Goal: Transaction & Acquisition: Purchase product/service

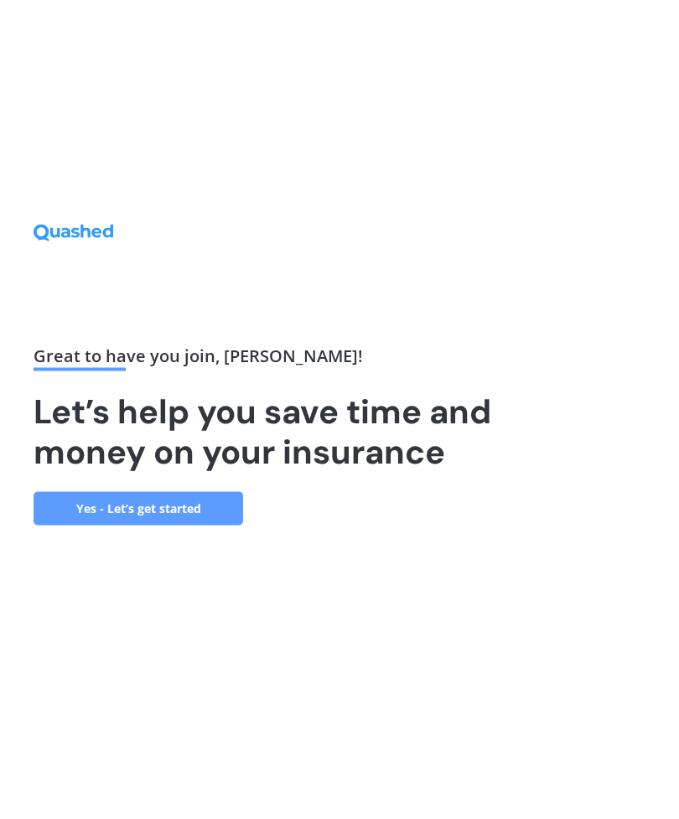
scroll to position [54, 0]
click at [165, 492] on link "Yes - Let’s get started" at bounding box center [139, 509] width 210 height 34
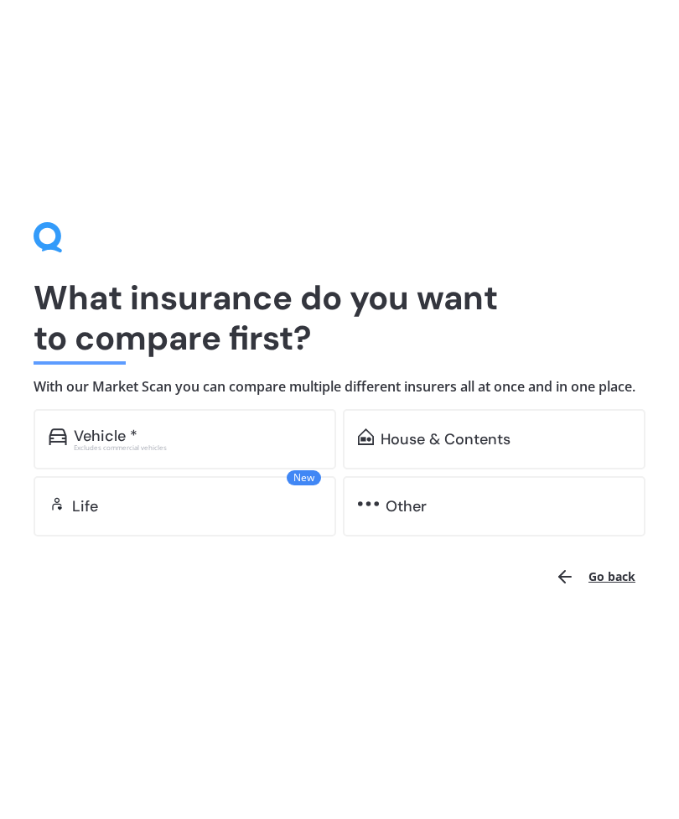
click at [113, 441] on div "Vehicle *" at bounding box center [106, 435] width 64 height 17
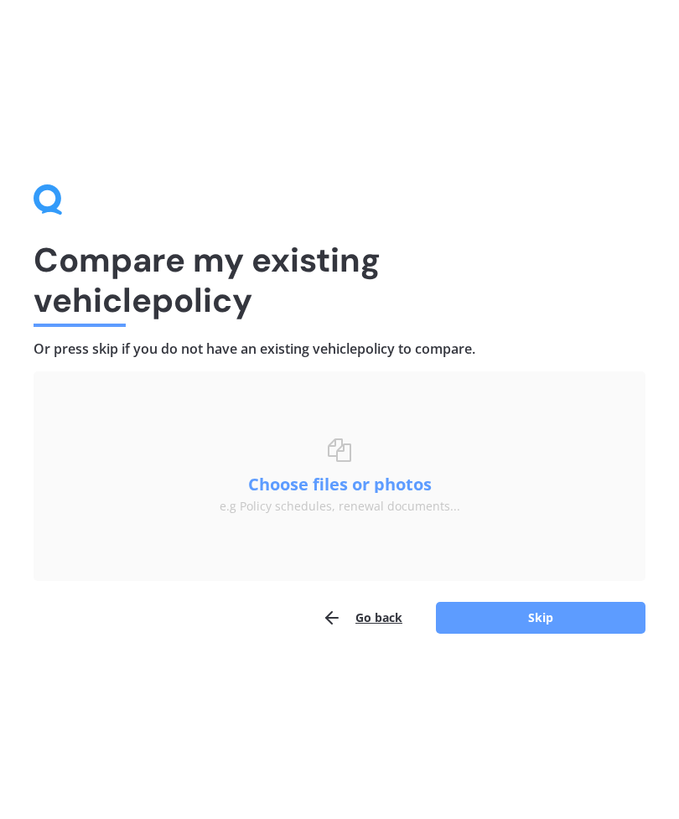
click at [549, 613] on button "Skip" at bounding box center [541, 618] width 210 height 32
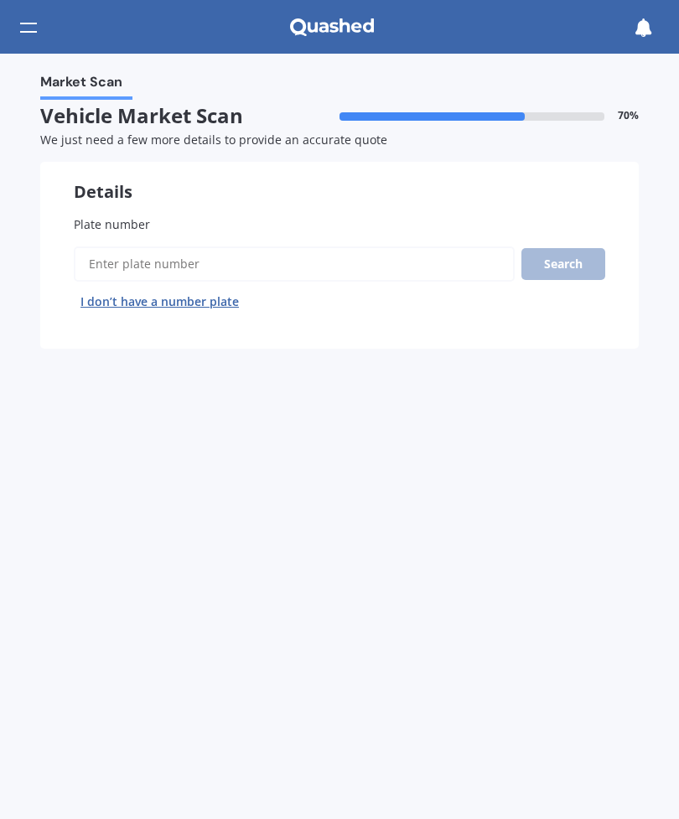
click at [130, 266] on input "Plate number" at bounding box center [294, 263] width 441 height 35
type input "Lcf751"
click at [0, 0] on button "Next" at bounding box center [0, 0] width 0 height 0
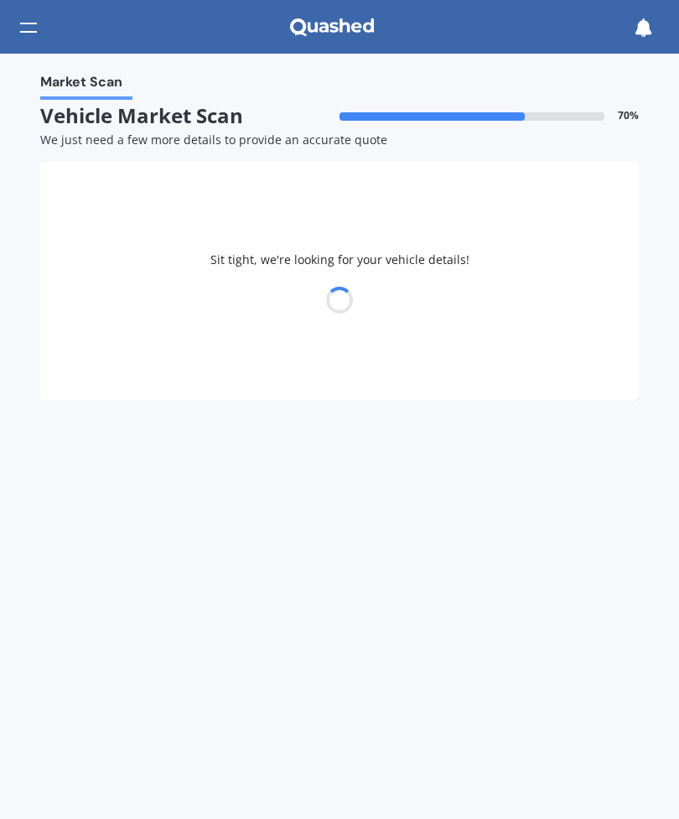
select select "SUZUKI"
select select "SWIFT"
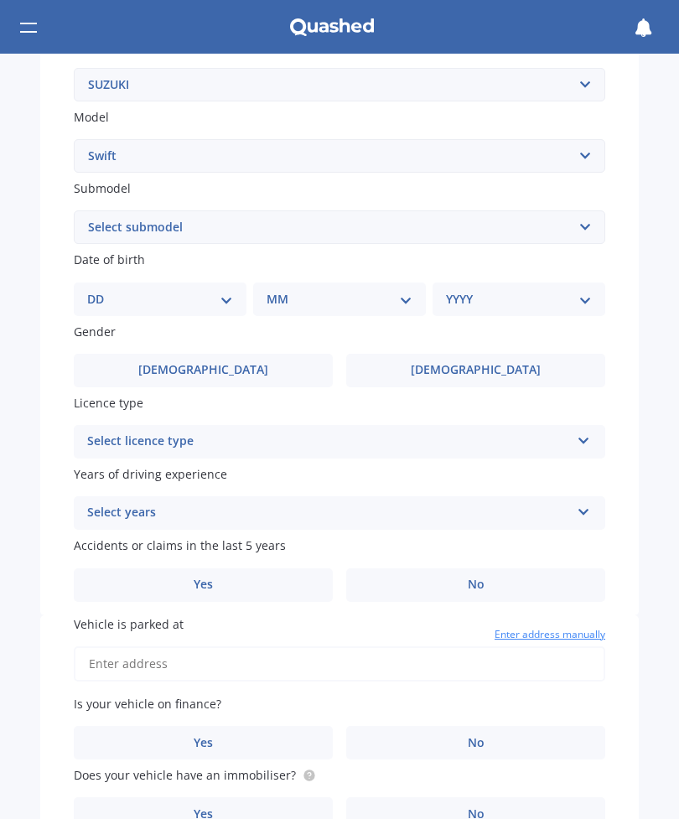
scroll to position [366, 0]
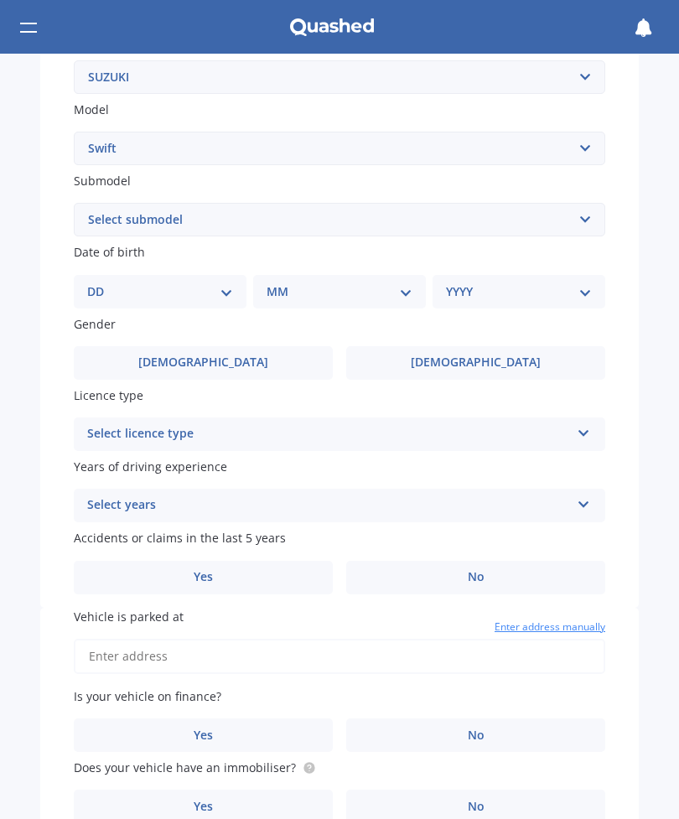
click at [218, 289] on select "DD 01 02 03 04 05 06 07 08 09 10 11 12 13 14 15 16 17 18 19 20 21 22 23 24 25 2…" at bounding box center [160, 291] width 146 height 18
select select "09"
click at [411, 283] on select "MM 01 02 03 04 05 06 07 08 09 10 11 12" at bounding box center [342, 291] width 139 height 18
select select "08"
click at [578, 288] on select "YYYY 2025 2024 2023 2022 2021 2020 2019 2018 2017 2016 2015 2014 2013 2012 2011…" at bounding box center [515, 291] width 139 height 18
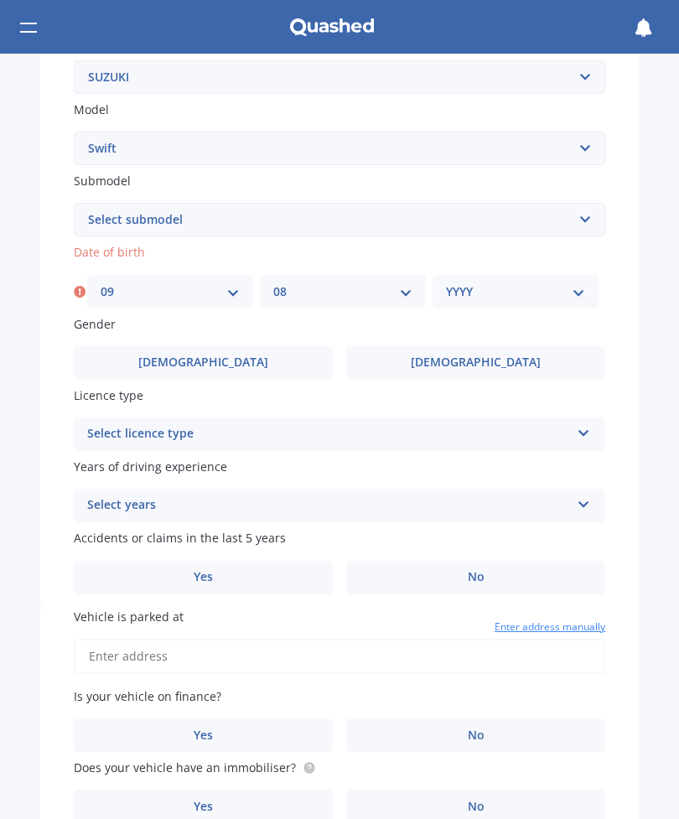
select select "1953"
click at [488, 358] on span "[DEMOGRAPHIC_DATA]" at bounding box center [476, 362] width 130 height 14
click at [0, 0] on input "[DEMOGRAPHIC_DATA]" at bounding box center [0, 0] width 0 height 0
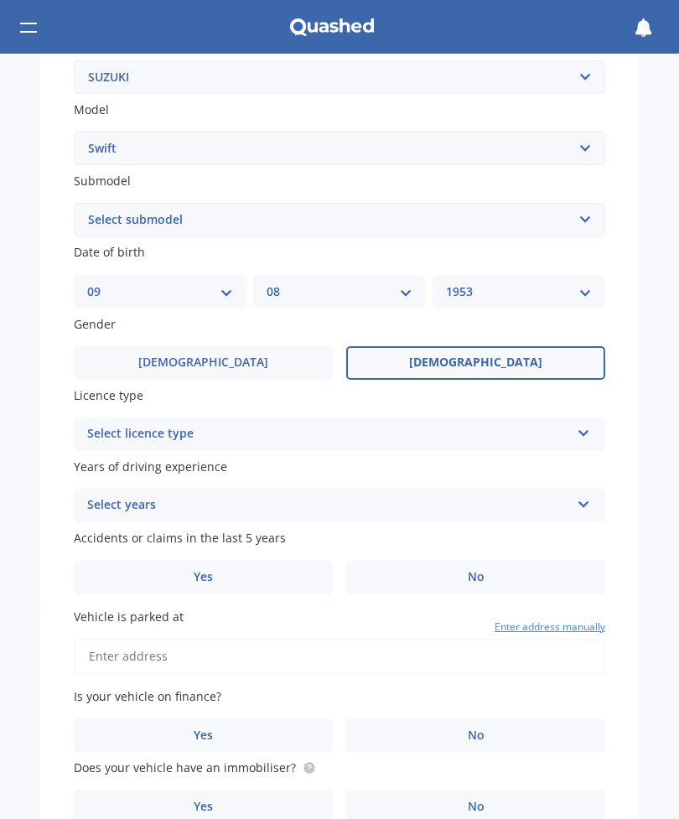
click at [588, 424] on icon at bounding box center [584, 430] width 14 height 12
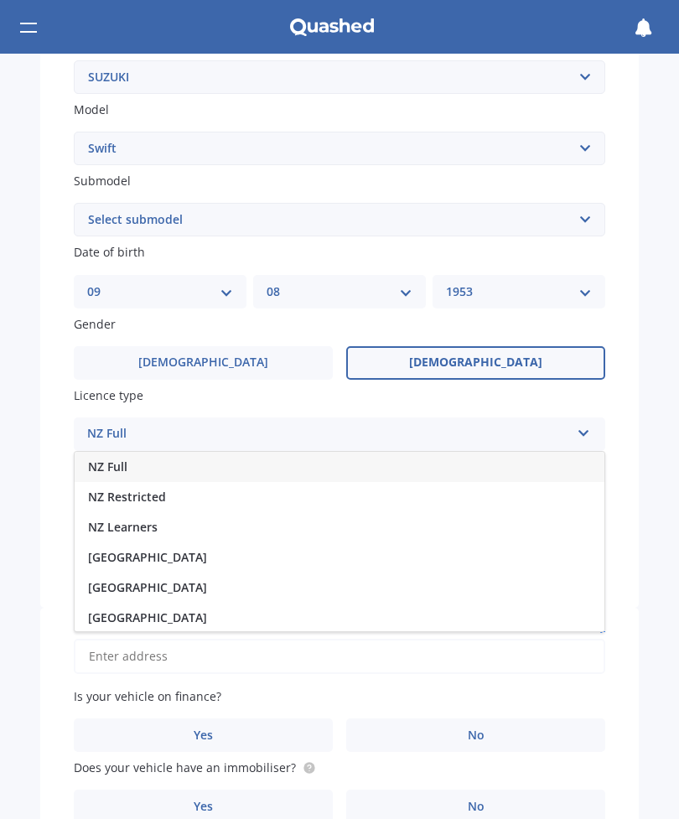
click at [124, 458] on span "NZ Full" at bounding box center [107, 466] width 39 height 16
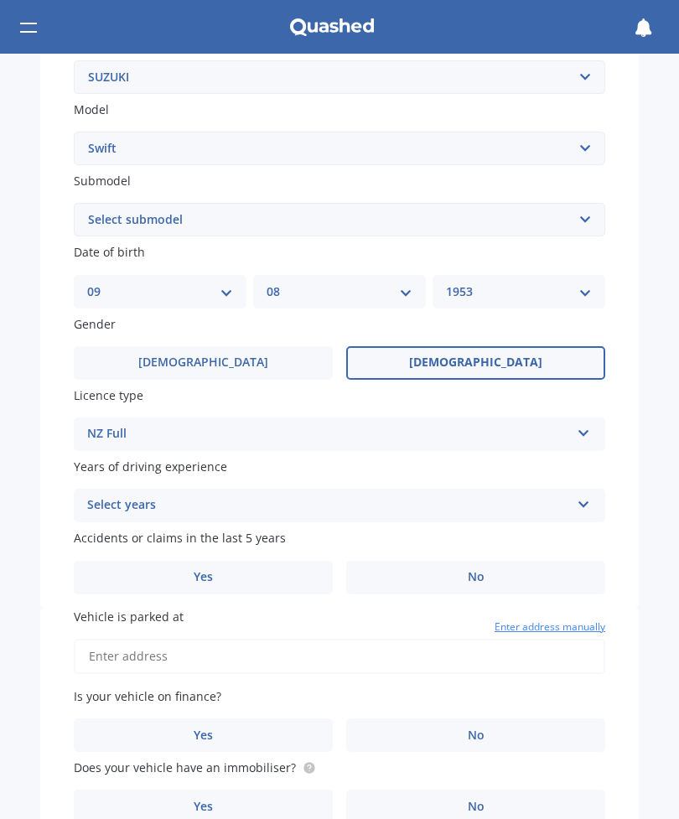
click at [587, 495] on icon at bounding box center [584, 501] width 14 height 12
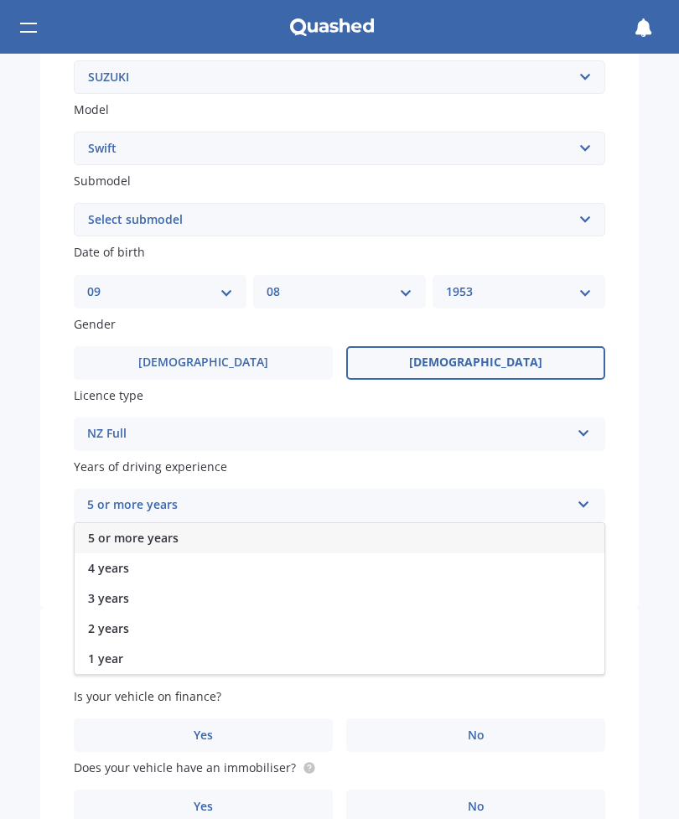
click at [334, 526] on div "5 or more years" at bounding box center [340, 538] width 530 height 30
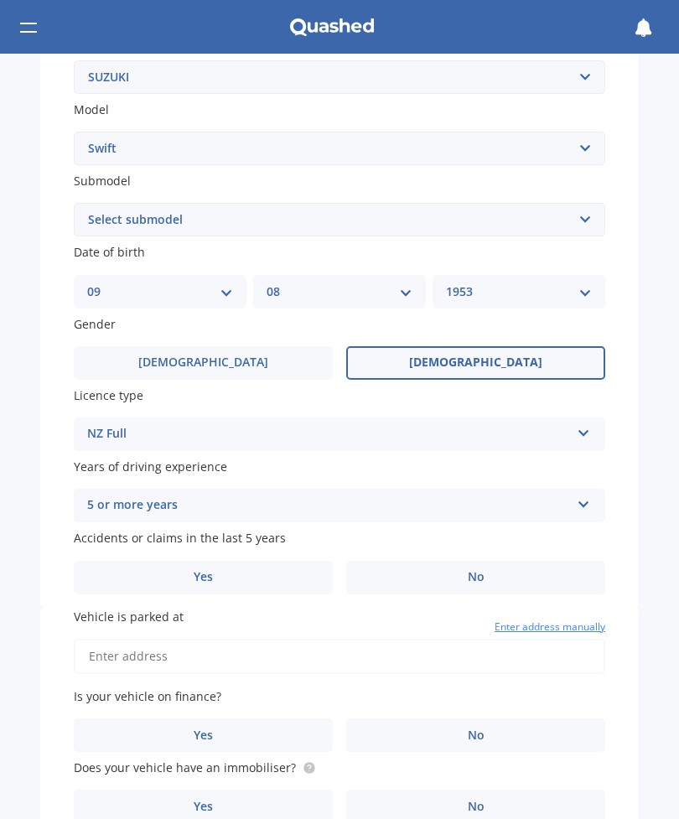
click at [490, 567] on label "No" at bounding box center [475, 578] width 259 height 34
click at [0, 0] on input "No" at bounding box center [0, 0] width 0 height 0
click at [174, 645] on input "Vehicle is parked at" at bounding box center [339, 656] width 531 height 35
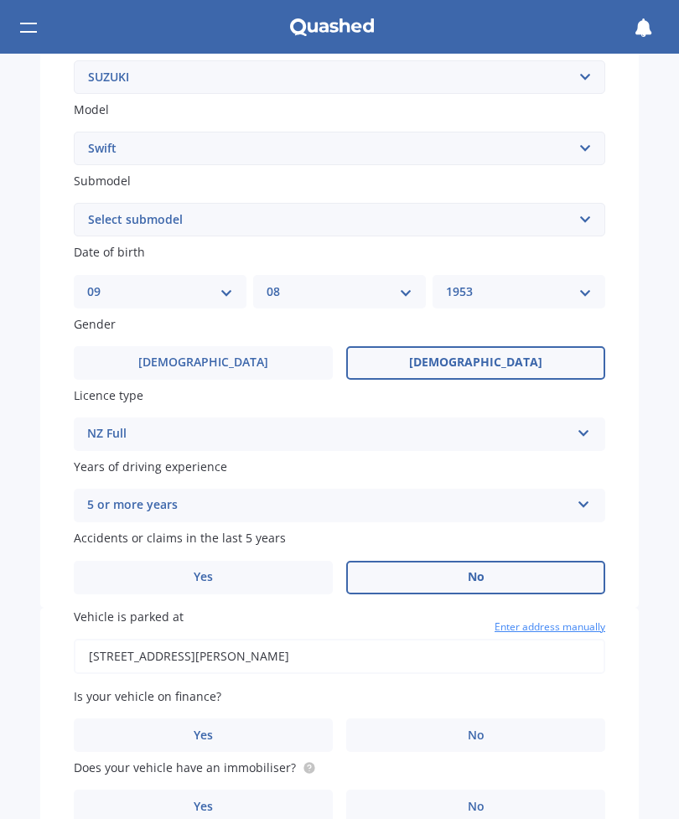
type input "[STREET_ADDRESS][PERSON_NAME]"
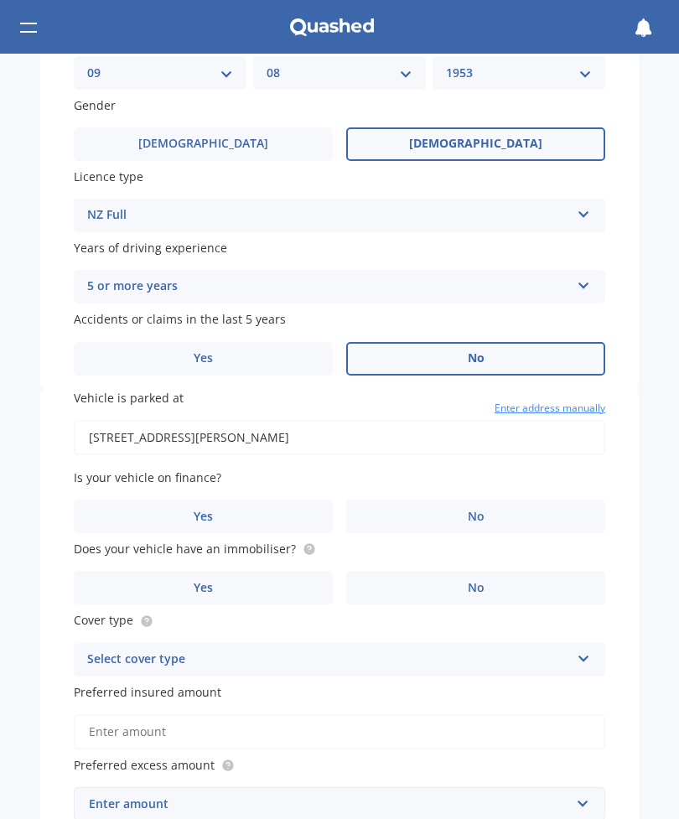
scroll to position [586, 0]
click at [468, 507] on label "No" at bounding box center [475, 516] width 259 height 34
click at [0, 0] on input "No" at bounding box center [0, 0] width 0 height 0
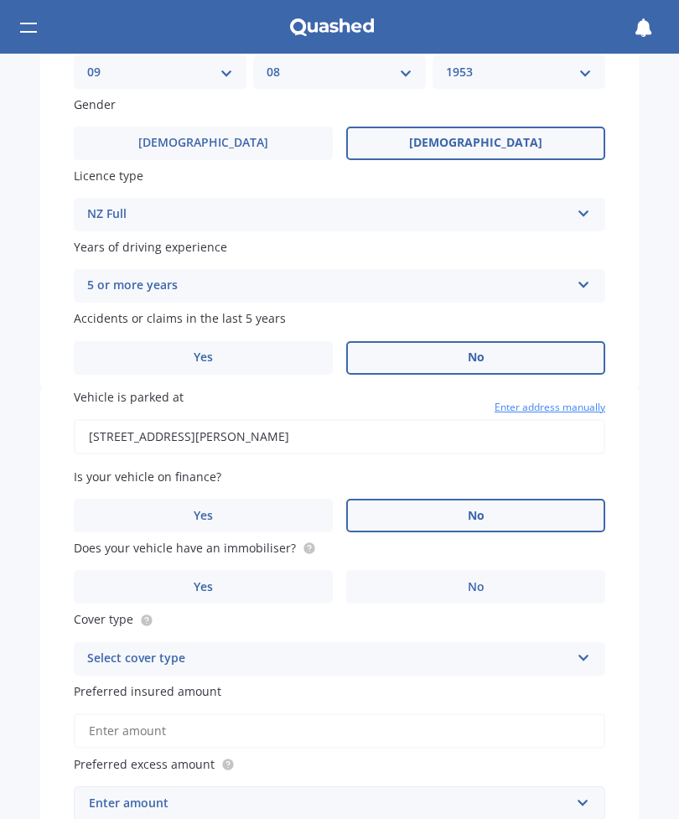
click at [462, 570] on label "No" at bounding box center [475, 587] width 259 height 34
click at [0, 0] on input "No" at bounding box center [0, 0] width 0 height 0
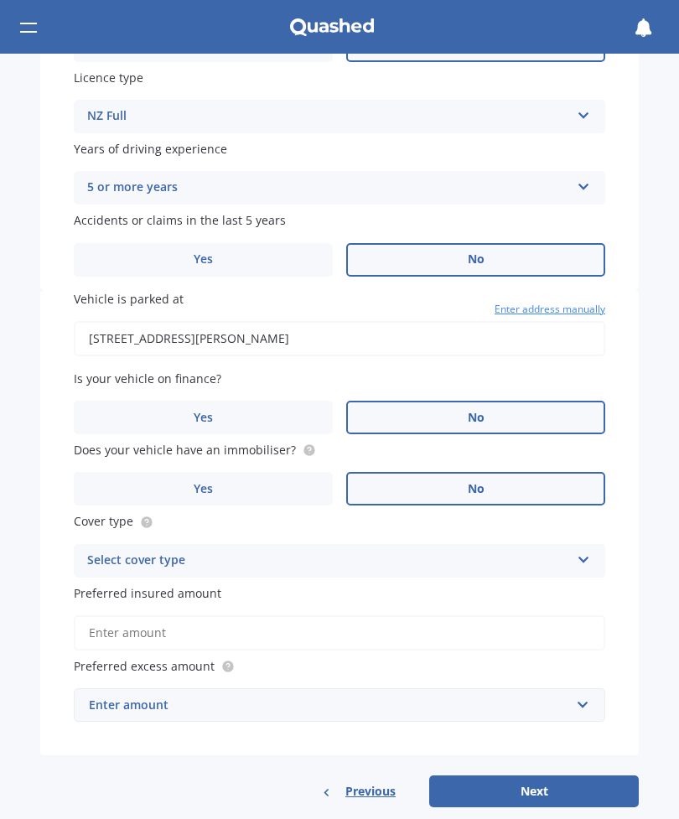
scroll to position [684, 0]
click at [583, 551] on icon at bounding box center [584, 557] width 14 height 12
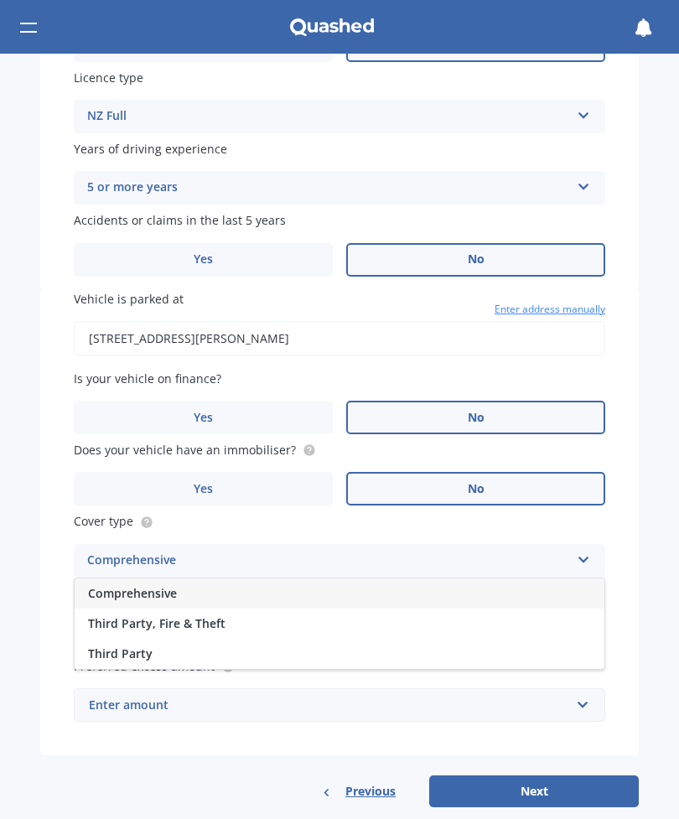
click at [165, 585] on span "Comprehensive" at bounding box center [132, 593] width 89 height 16
click at [168, 615] on input "Preferred insured amount" at bounding box center [339, 632] width 531 height 35
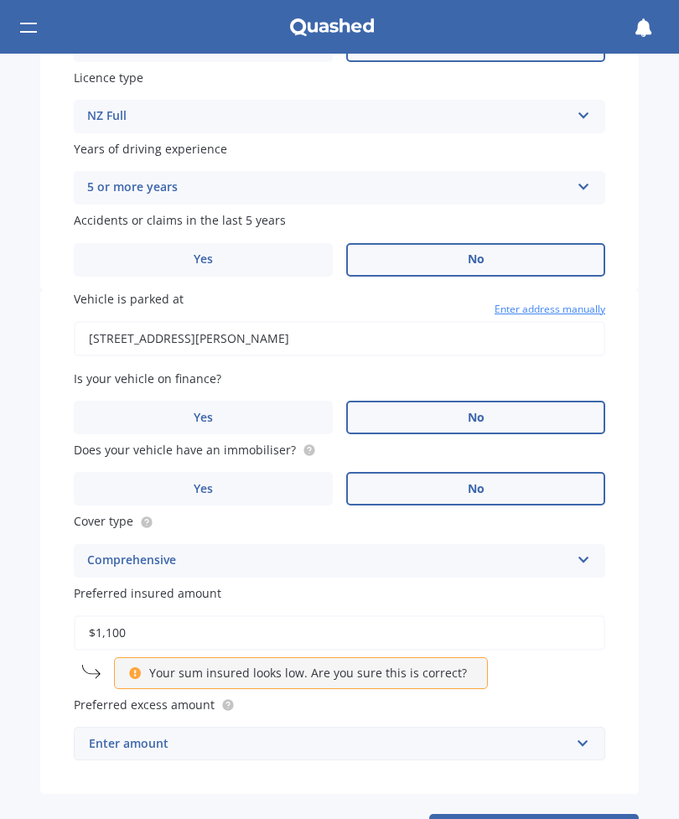
type input "$11,000"
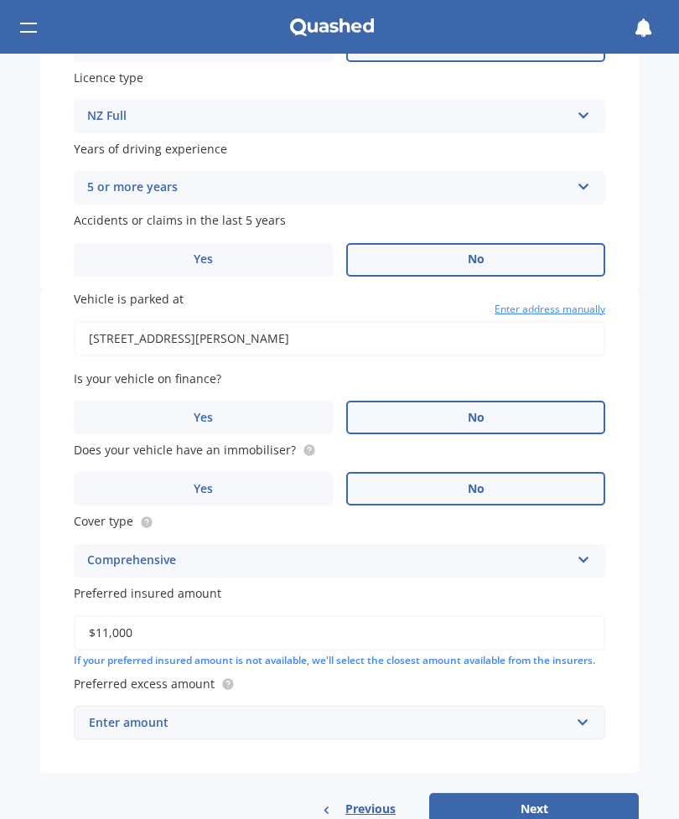
click at [530, 793] on button "Next" at bounding box center [534, 809] width 210 height 32
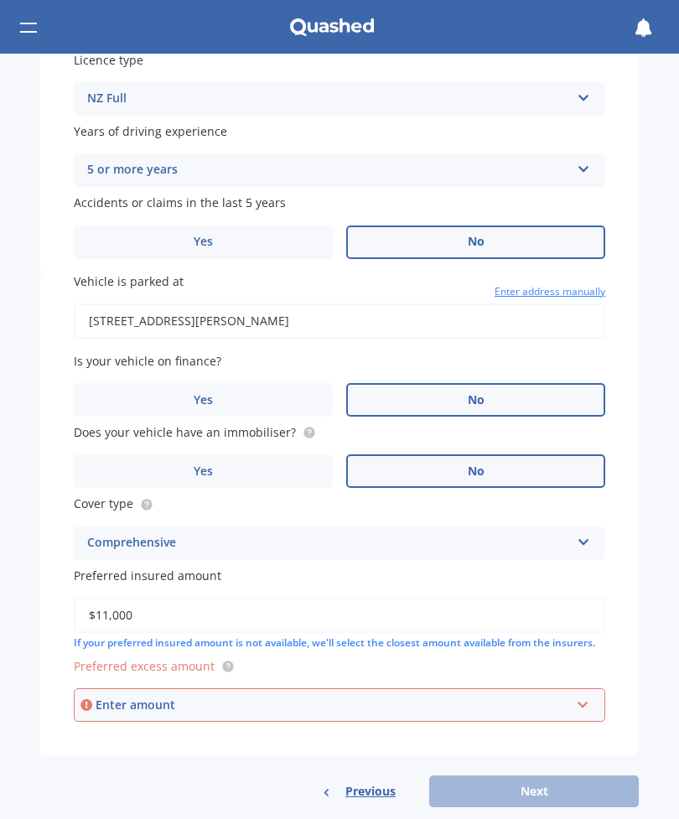
scroll to position [701, 0]
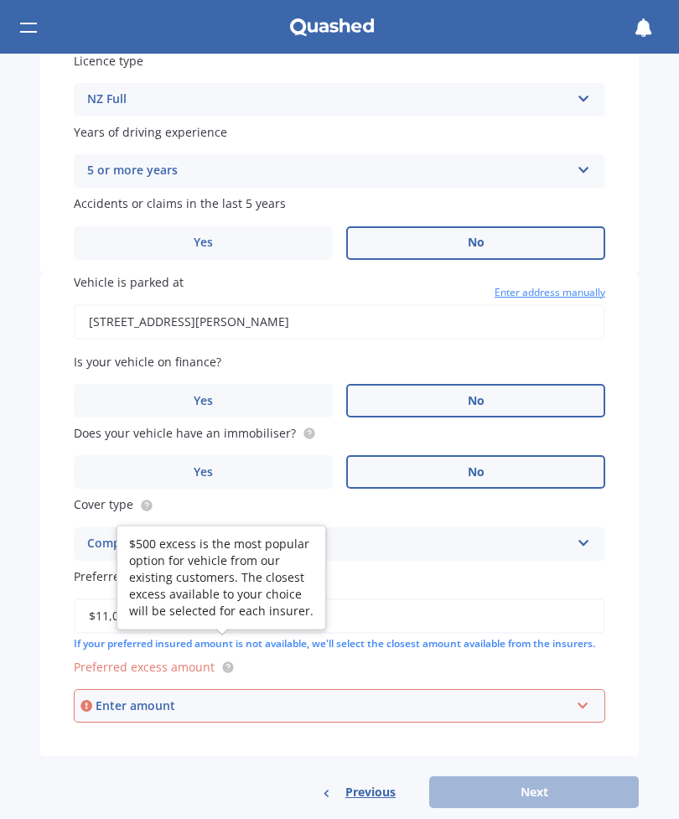
click at [223, 661] on circle at bounding box center [227, 666] width 11 height 11
click at [241, 697] on div "Enter amount" at bounding box center [333, 706] width 474 height 18
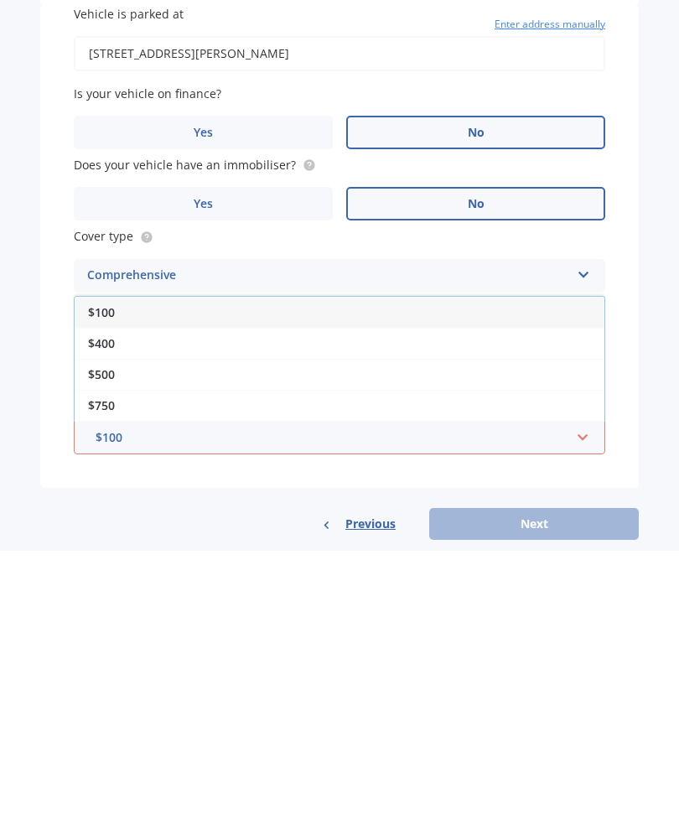
click at [102, 635] on span "$500" at bounding box center [101, 643] width 27 height 16
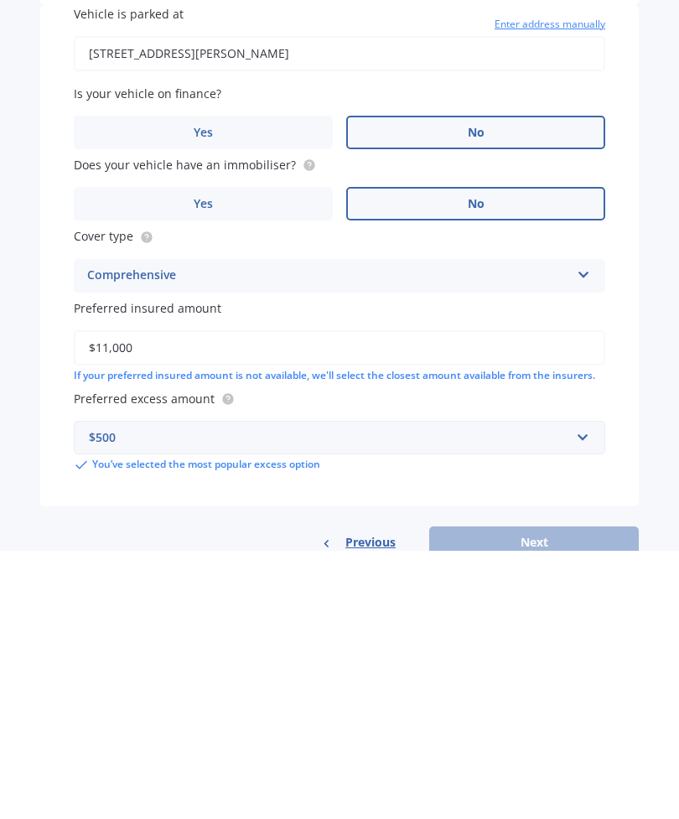
click at [524, 795] on div "Previous Next" at bounding box center [339, 811] width 598 height 32
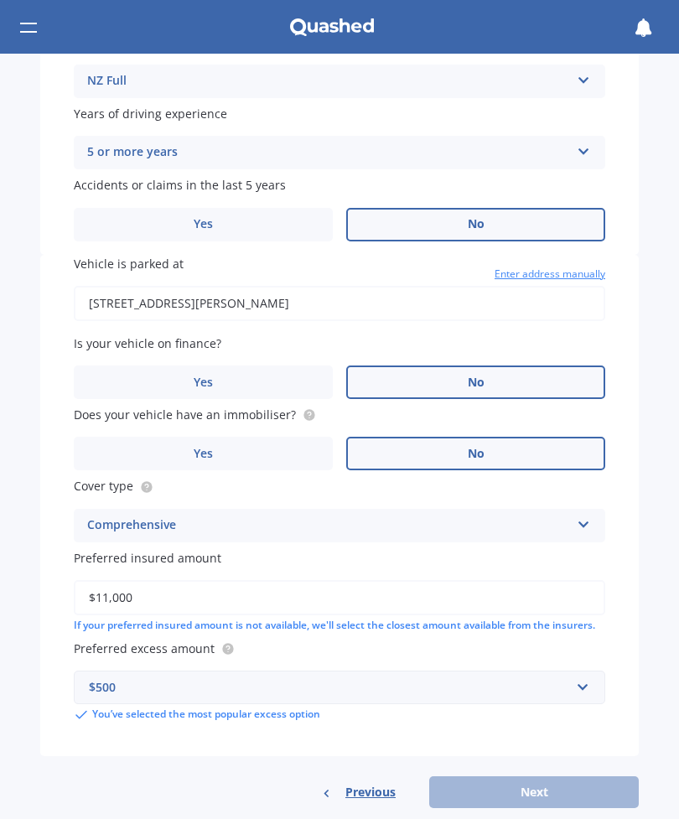
scroll to position [719, 0]
click at [377, 784] on span "Previous" at bounding box center [370, 792] width 50 height 17
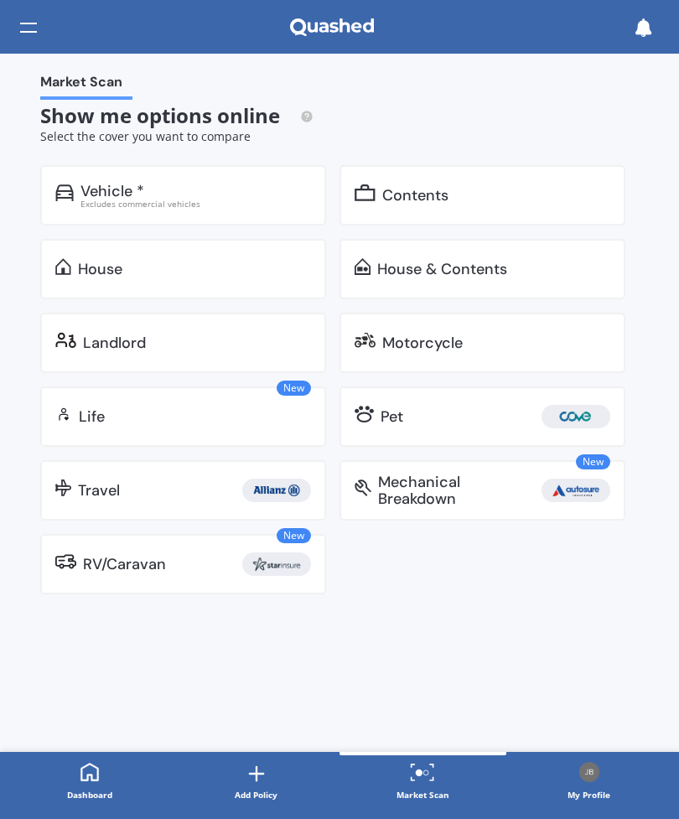
click at [126, 199] on div "Excludes commercial vehicles" at bounding box center [195, 203] width 231 height 8
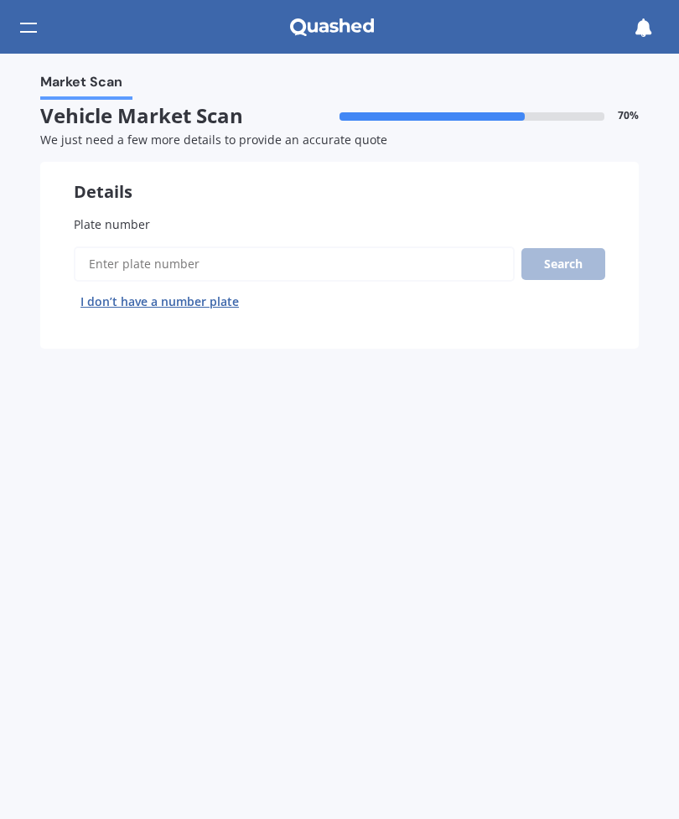
click at [123, 253] on input "Plate number" at bounding box center [294, 263] width 441 height 35
click at [466, 107] on div "70 %" at bounding box center [488, 116] width 299 height 24
click at [163, 264] on input "Plate number" at bounding box center [294, 263] width 441 height 35
type input "Lcf751"
click at [566, 255] on button "Search" at bounding box center [563, 264] width 84 height 32
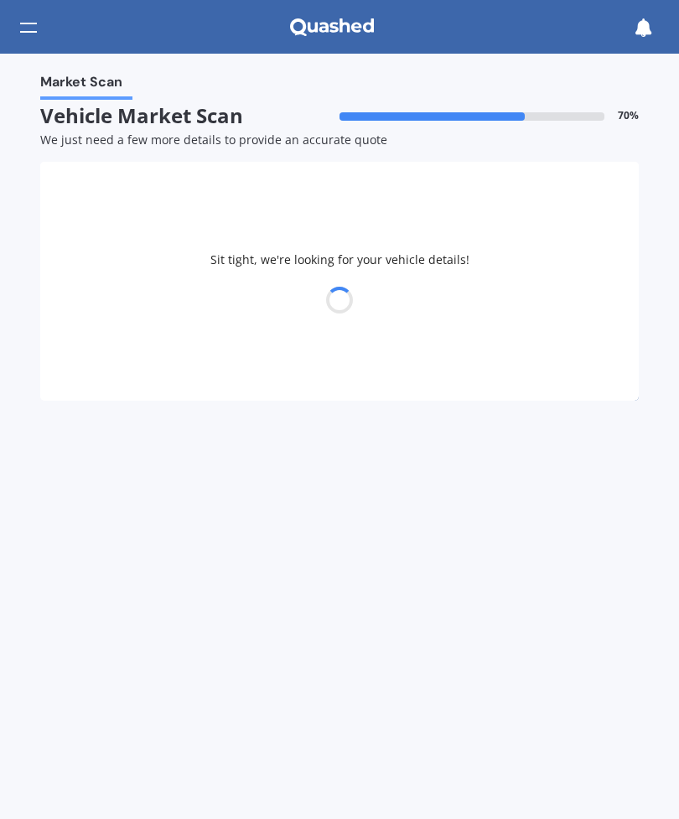
select select "SUZUKI"
select select "SWIFT"
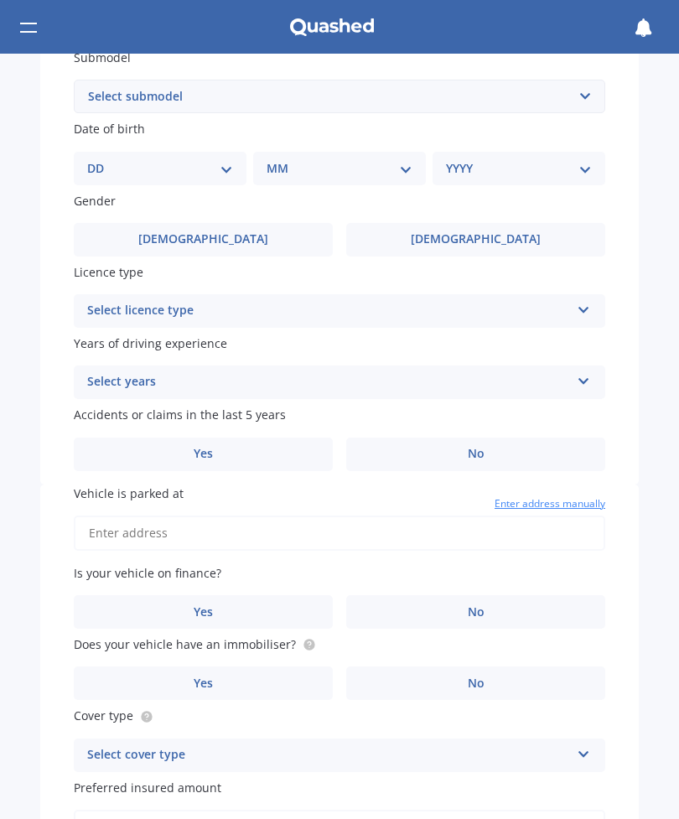
scroll to position [491, 0]
click at [226, 158] on select "DD 01 02 03 04 05 06 07 08 09 10 11 12 13 14 15 16 17 18 19 20 21 22 23 24 25 2…" at bounding box center [160, 167] width 146 height 18
select select "09"
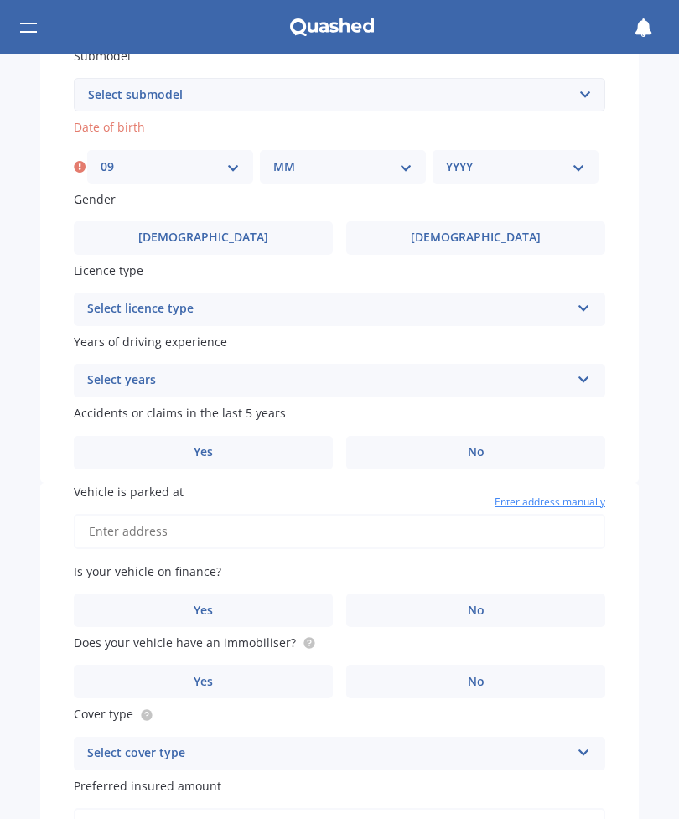
click at [409, 160] on select "MM 01 02 03 04 05 06 07 08 09 10 11 12" at bounding box center [342, 167] width 139 height 18
select select "08"
click at [575, 158] on select "YYYY 2025 2024 2023 2022 2021 2020 2019 2018 2017 2016 2015 2014 2013 2012 2011…" at bounding box center [515, 167] width 139 height 18
click at [582, 158] on select "YYYY 2025 2024 2023 2022 2021 2020 2019 2018 2017 2016 2015 2014 2013 2012 2011…" at bounding box center [519, 167] width 146 height 18
click at [587, 158] on select "YYYY 2025 2024 2023 2022 2021 2020 2019 2018 2017 2016 2015 2014 2013 2012 2011…" at bounding box center [519, 167] width 146 height 18
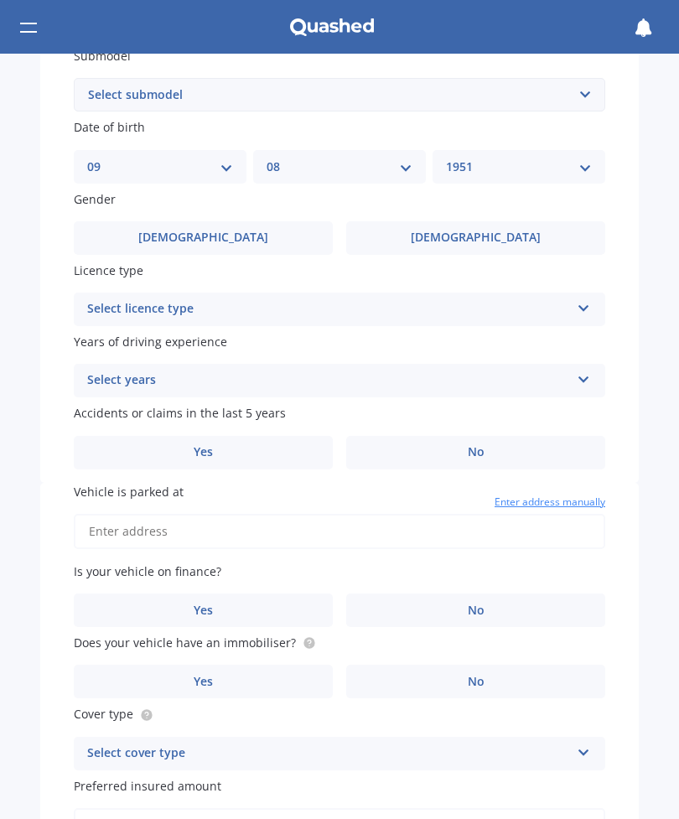
select select "1953"
click at [451, 226] on label "[DEMOGRAPHIC_DATA]" at bounding box center [475, 238] width 259 height 34
click at [0, 0] on input "[DEMOGRAPHIC_DATA]" at bounding box center [0, 0] width 0 height 0
click at [585, 299] on icon at bounding box center [584, 305] width 14 height 12
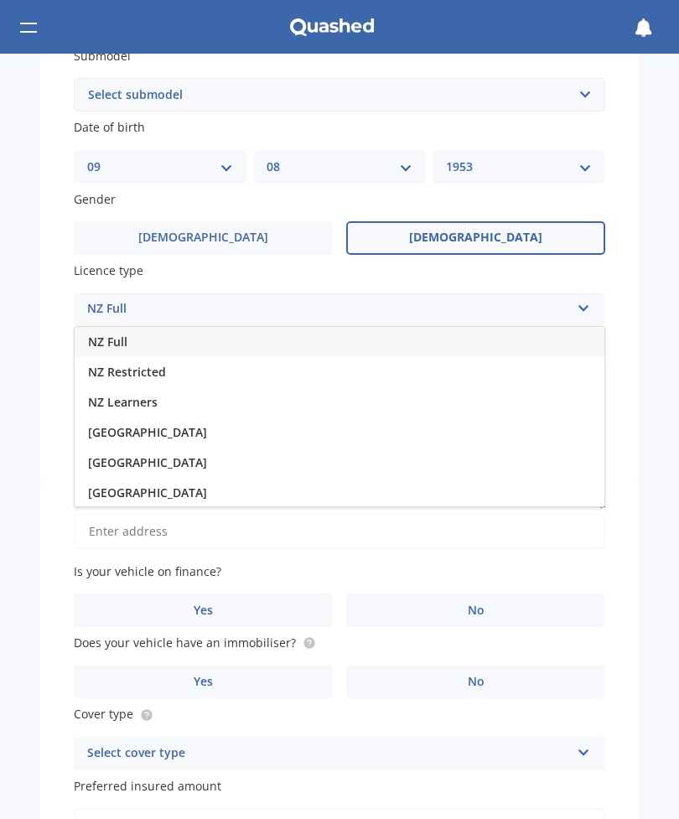
click at [103, 334] on span "NZ Full" at bounding box center [107, 342] width 39 height 16
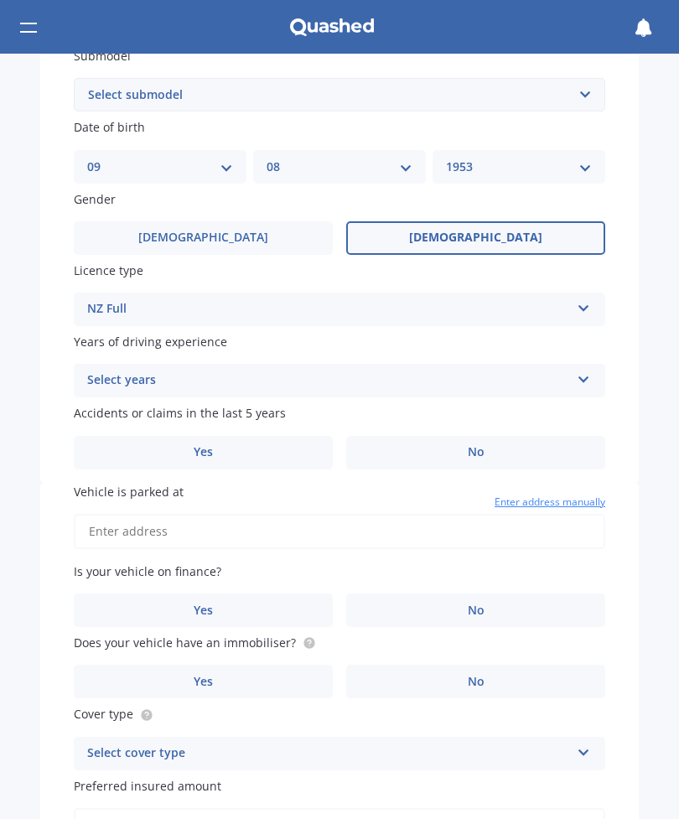
click at [578, 370] on icon at bounding box center [584, 376] width 14 height 12
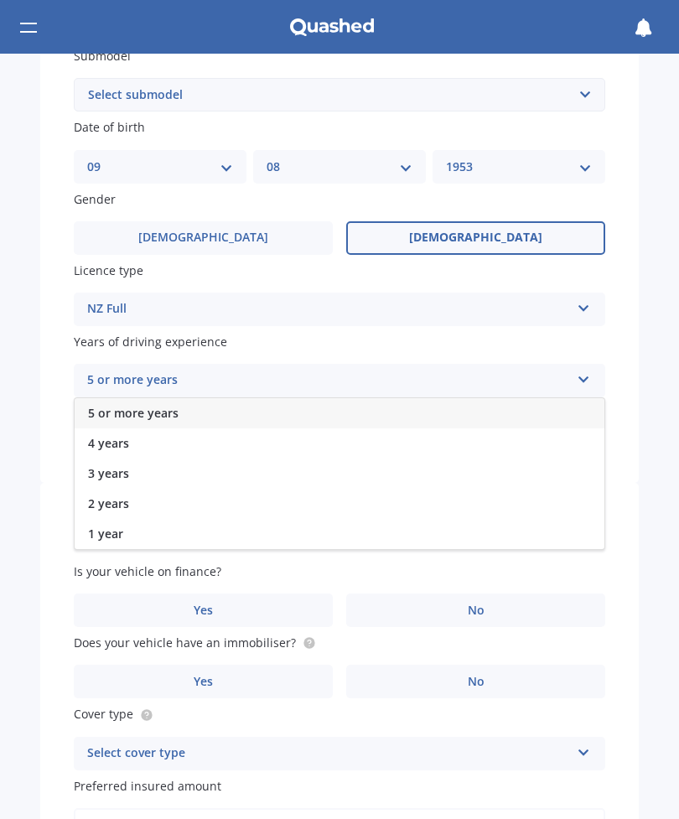
click at [137, 405] on span "5 or more years" at bounding box center [133, 413] width 91 height 16
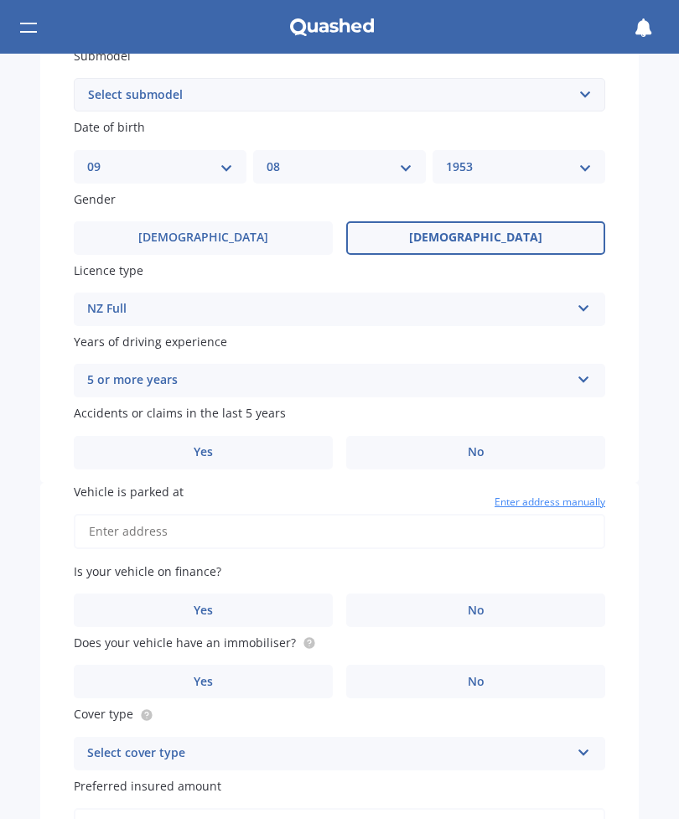
click at [471, 445] on span "No" at bounding box center [476, 452] width 17 height 14
click at [0, 0] on input "No" at bounding box center [0, 0] width 0 height 0
click at [142, 514] on input "Vehicle is parked at" at bounding box center [339, 531] width 531 height 35
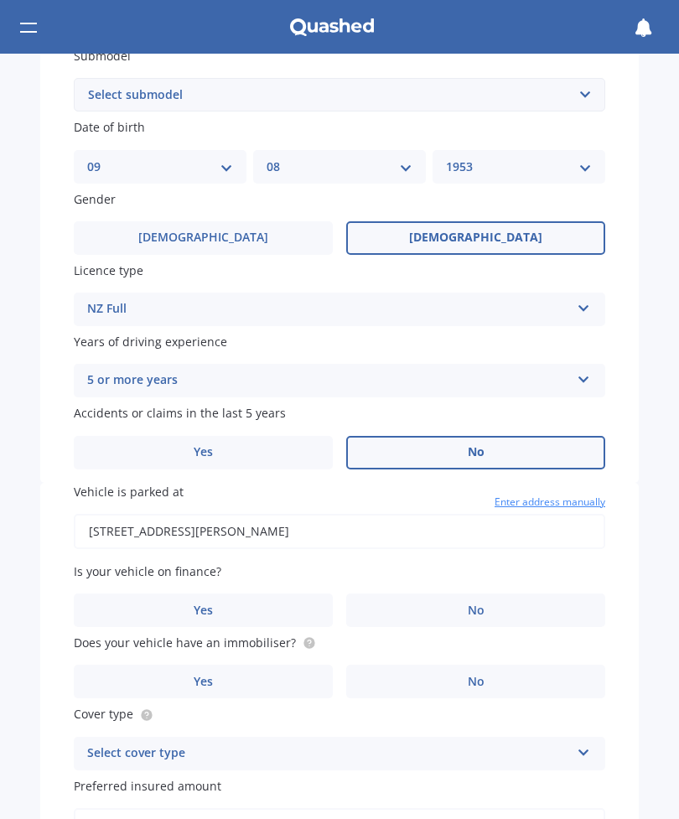
type input "[STREET_ADDRESS][PERSON_NAME]"
click at [484, 593] on label "No" at bounding box center [475, 610] width 259 height 34
click at [0, 0] on input "No" at bounding box center [0, 0] width 0 height 0
click at [468, 675] on span "No" at bounding box center [476, 682] width 17 height 14
click at [0, 0] on input "No" at bounding box center [0, 0] width 0 height 0
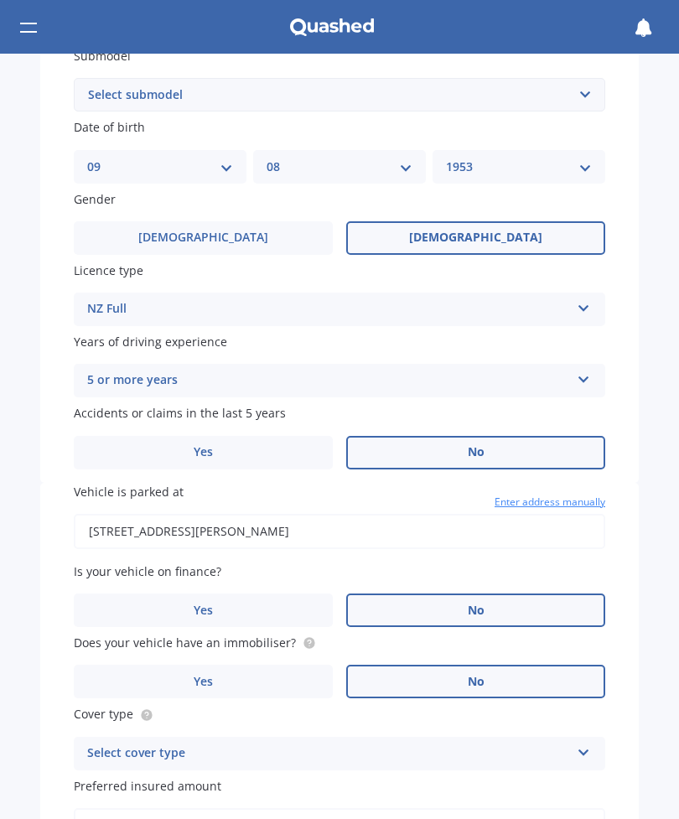
click at [580, 743] on icon at bounding box center [584, 749] width 14 height 12
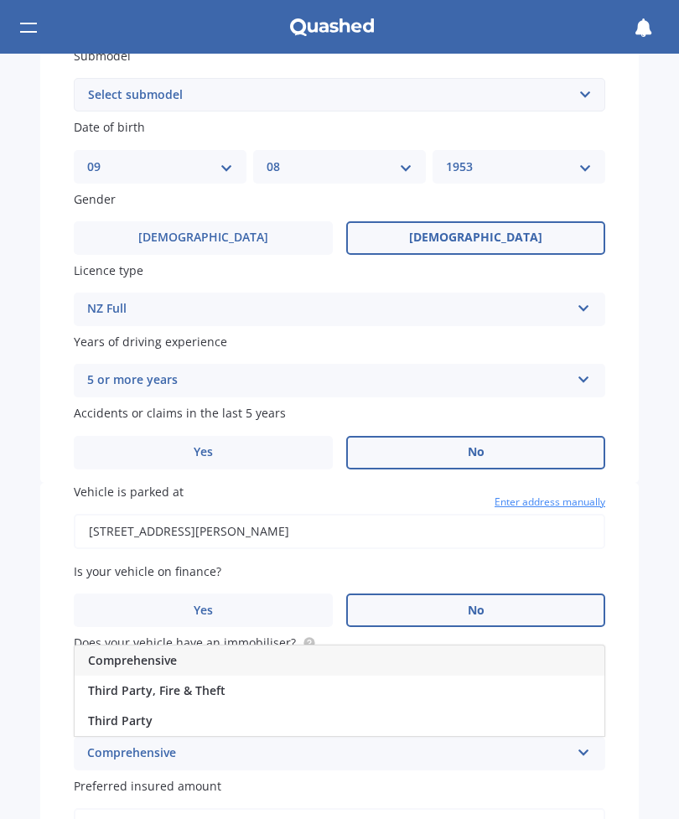
click at [126, 712] on span "Third Party" at bounding box center [120, 720] width 65 height 16
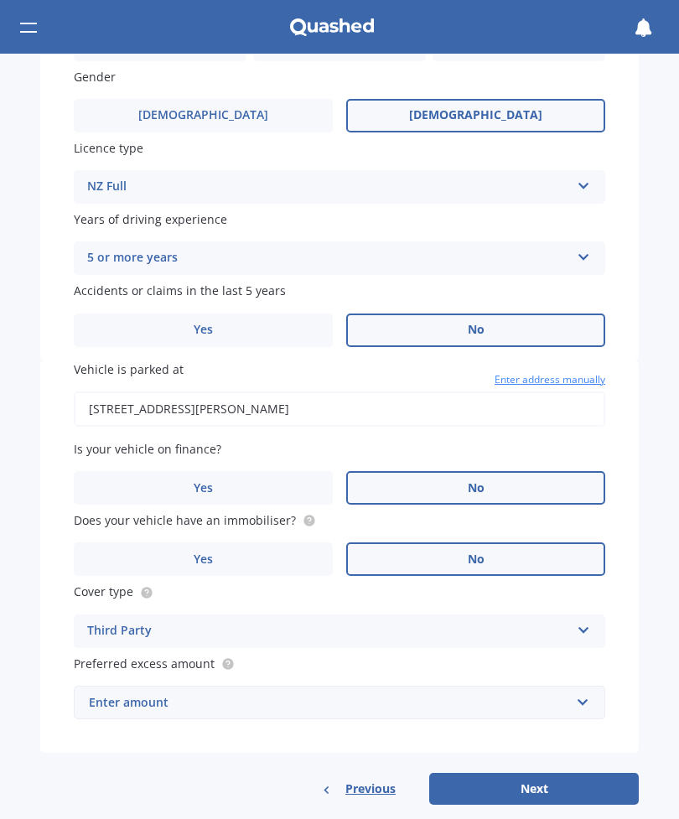
scroll to position [612, 0]
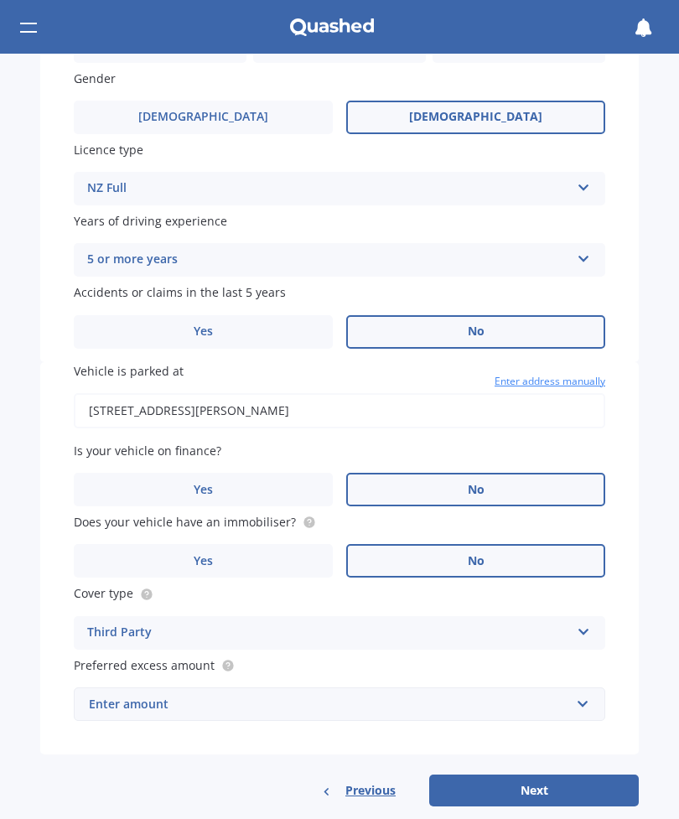
click at [163, 695] on div "Enter amount" at bounding box center [329, 704] width 481 height 18
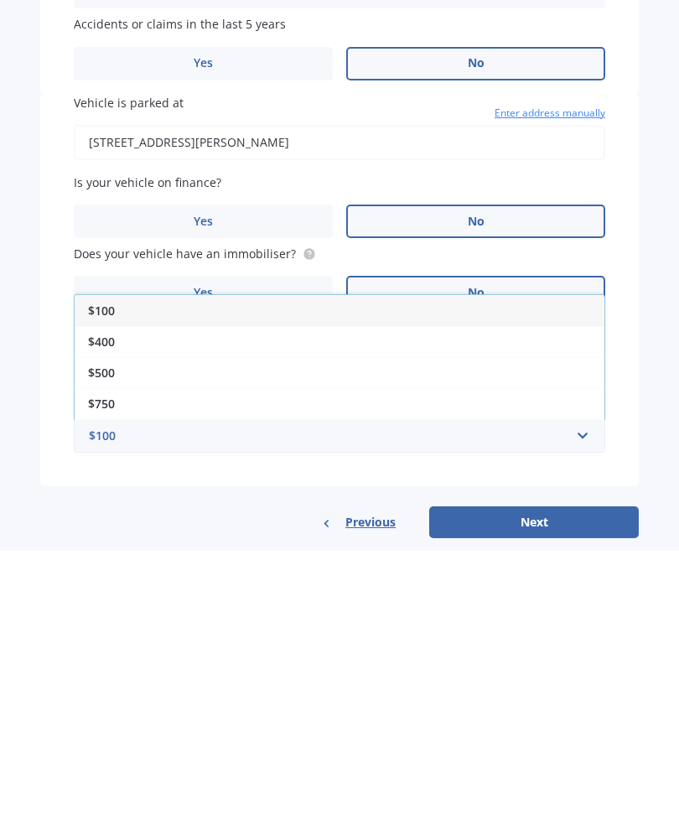
click at [98, 571] on span "$100" at bounding box center [101, 579] width 27 height 16
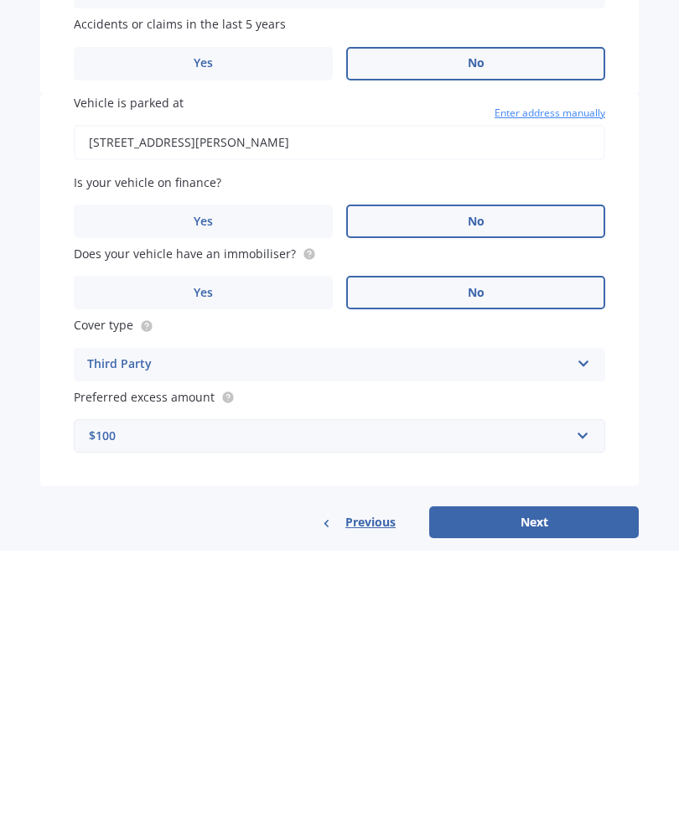
click at [527, 774] on button "Next" at bounding box center [534, 790] width 210 height 32
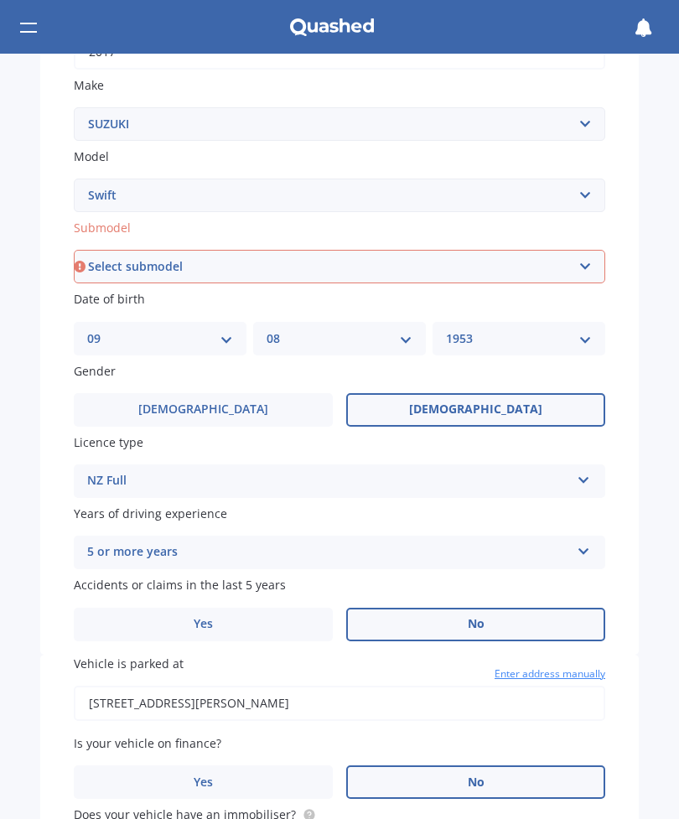
scroll to position [319, 0]
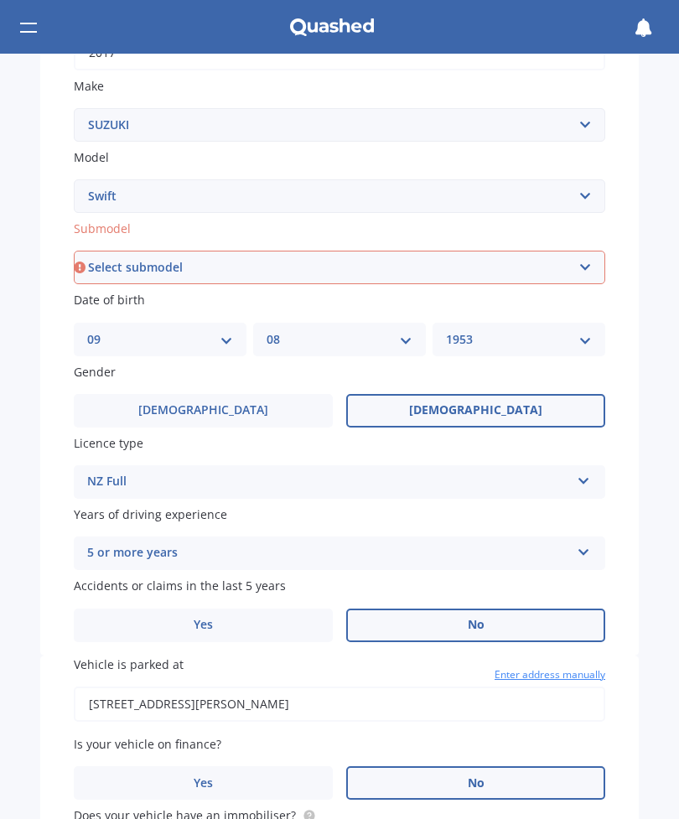
click at [148, 256] on select "Select submodel (All other) Cino Diesel Turbo GA GL GLX GO GP GS GTI LTD RS Hyb…" at bounding box center [339, 268] width 531 height 34
select select "(ALL OTHER)"
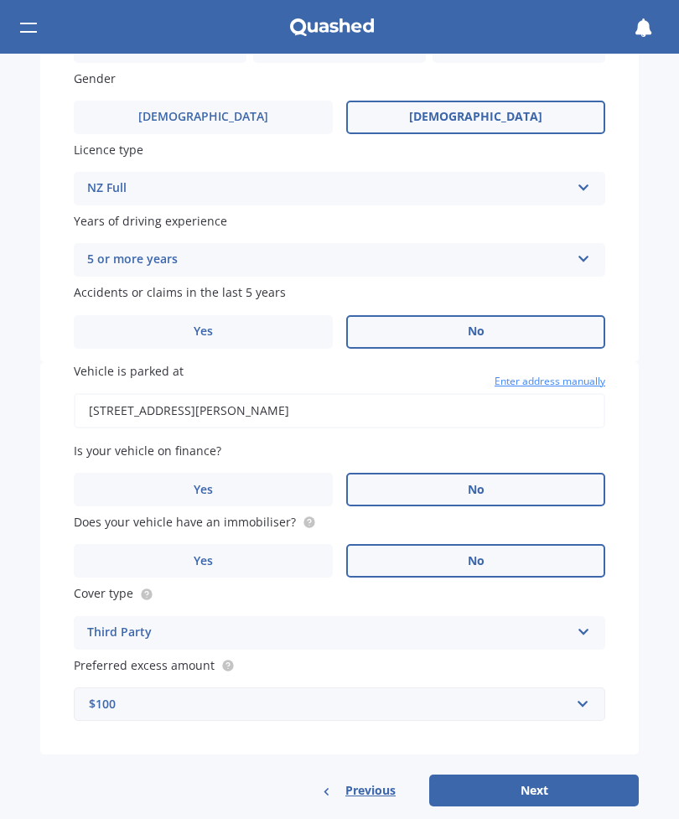
click at [533, 774] on button "Next" at bounding box center [534, 790] width 210 height 32
select select "09"
select select "08"
select select "1953"
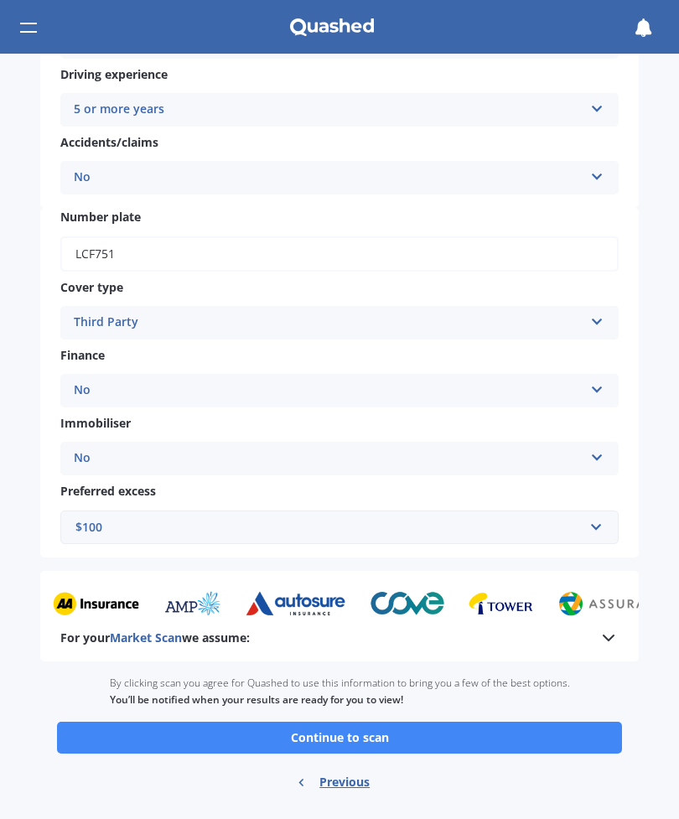
scroll to position [407, 0]
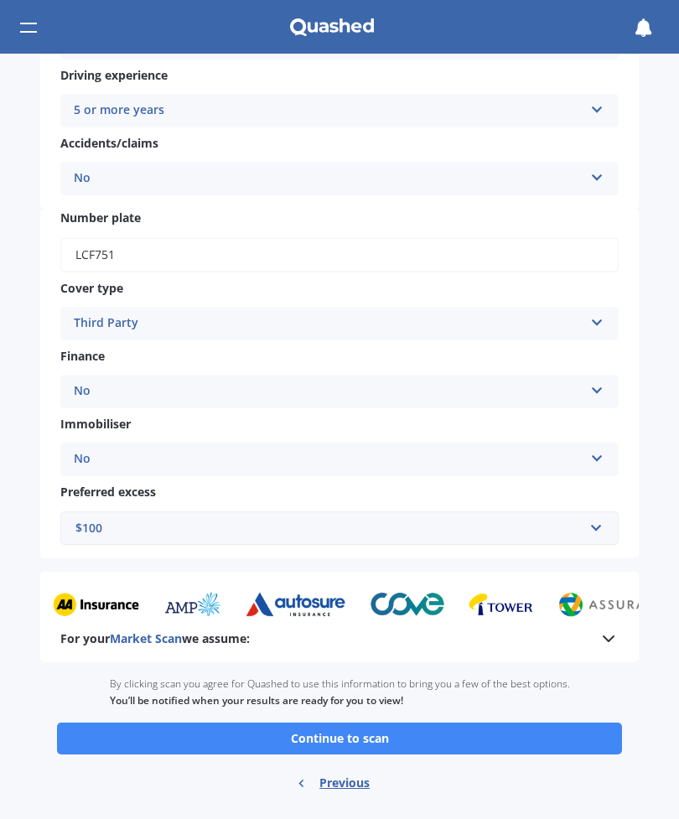
click at [373, 723] on button "Continue to scan" at bounding box center [339, 739] width 565 height 32
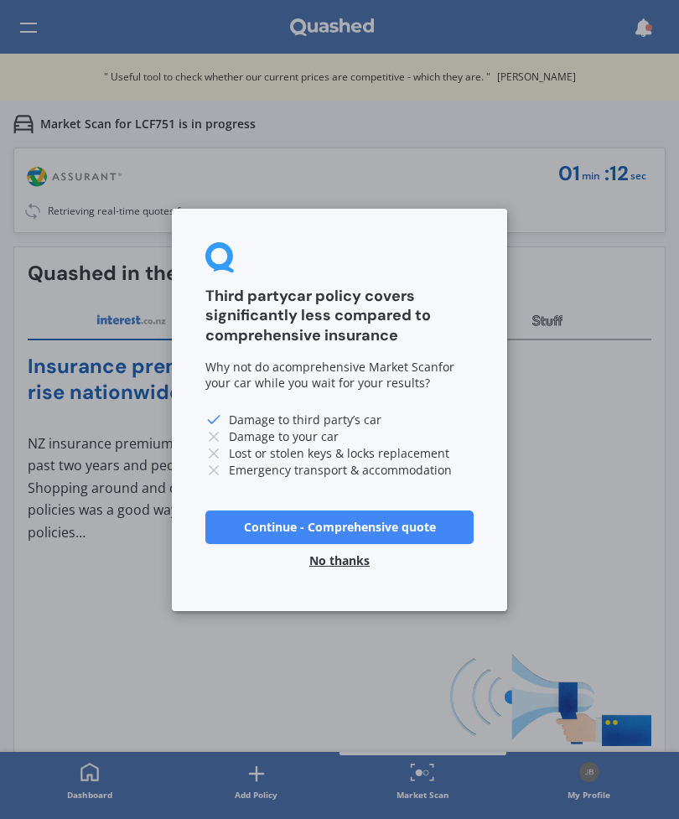
click at [351, 523] on button "Continue - Comprehensive quote" at bounding box center [339, 527] width 268 height 34
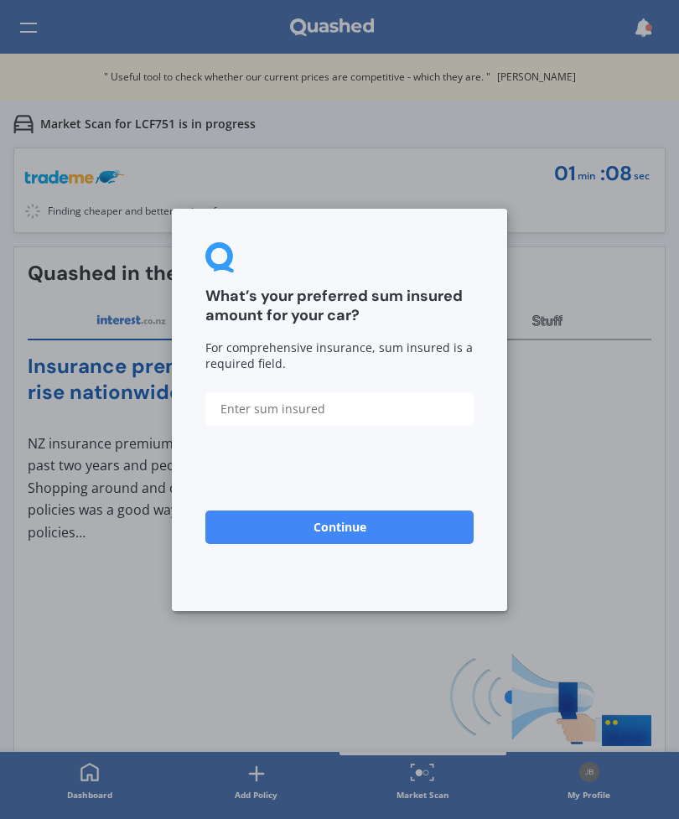
click at [262, 402] on input "text" at bounding box center [339, 408] width 268 height 34
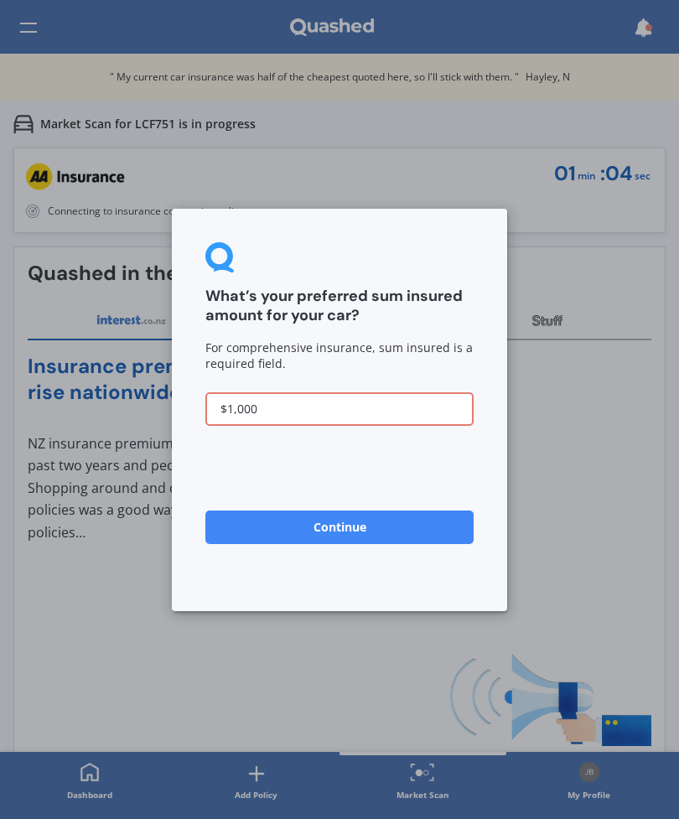
type input "$10,000"
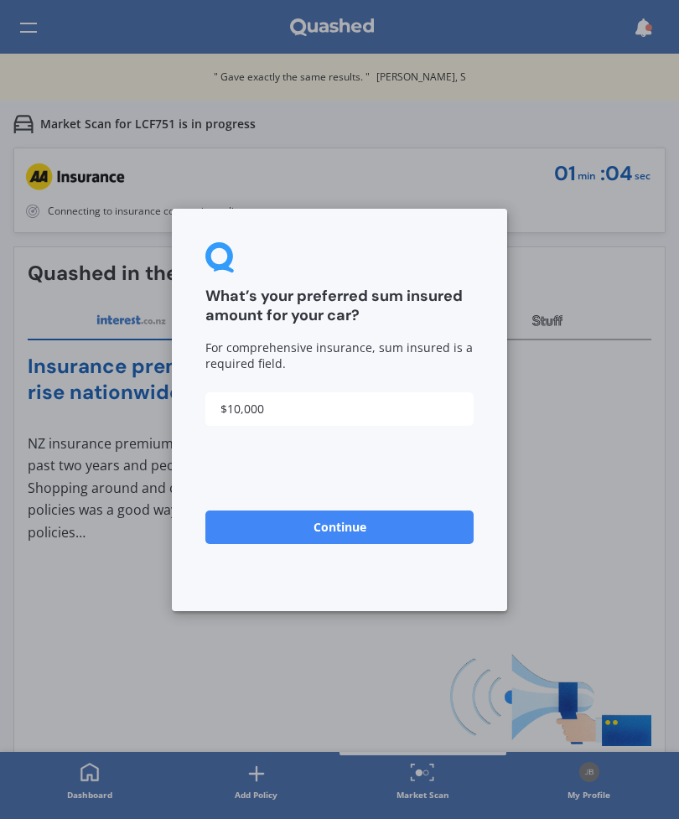
click at [344, 526] on button "Continue" at bounding box center [339, 527] width 268 height 34
